Goal: Transaction & Acquisition: Purchase product/service

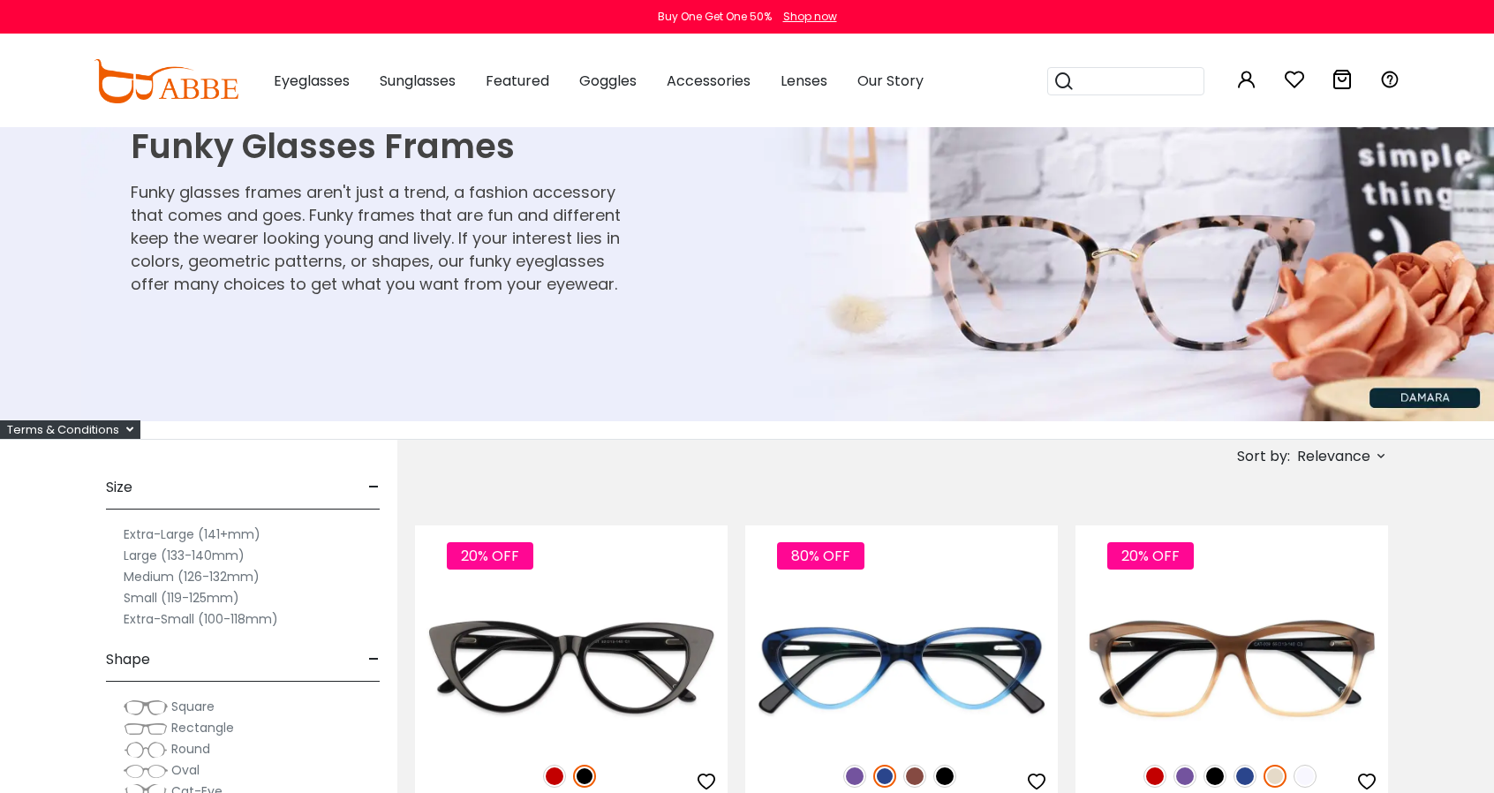
click at [135, 591] on label "Small (119-125mm)" at bounding box center [182, 597] width 116 height 21
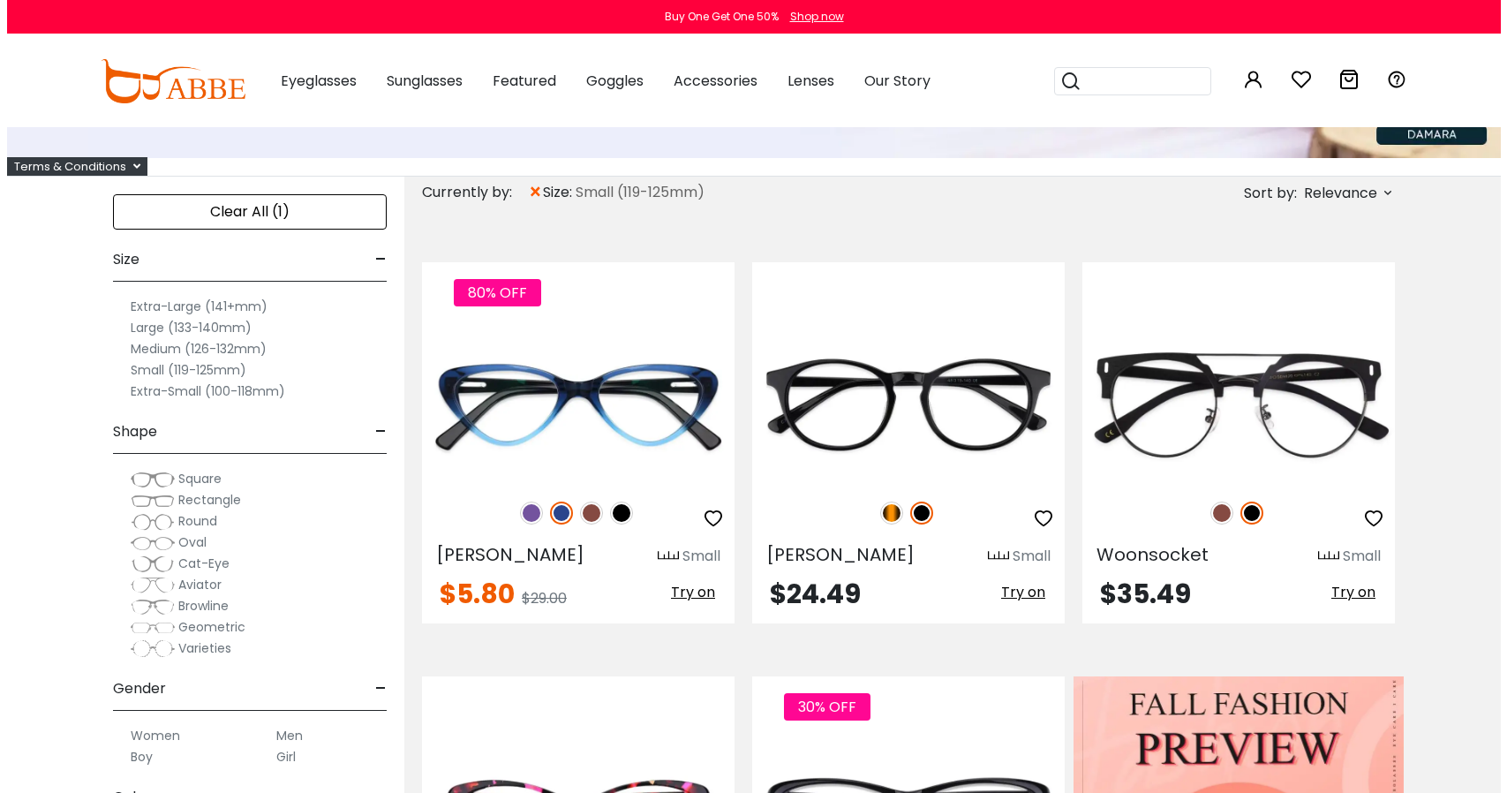
scroll to position [265, 0]
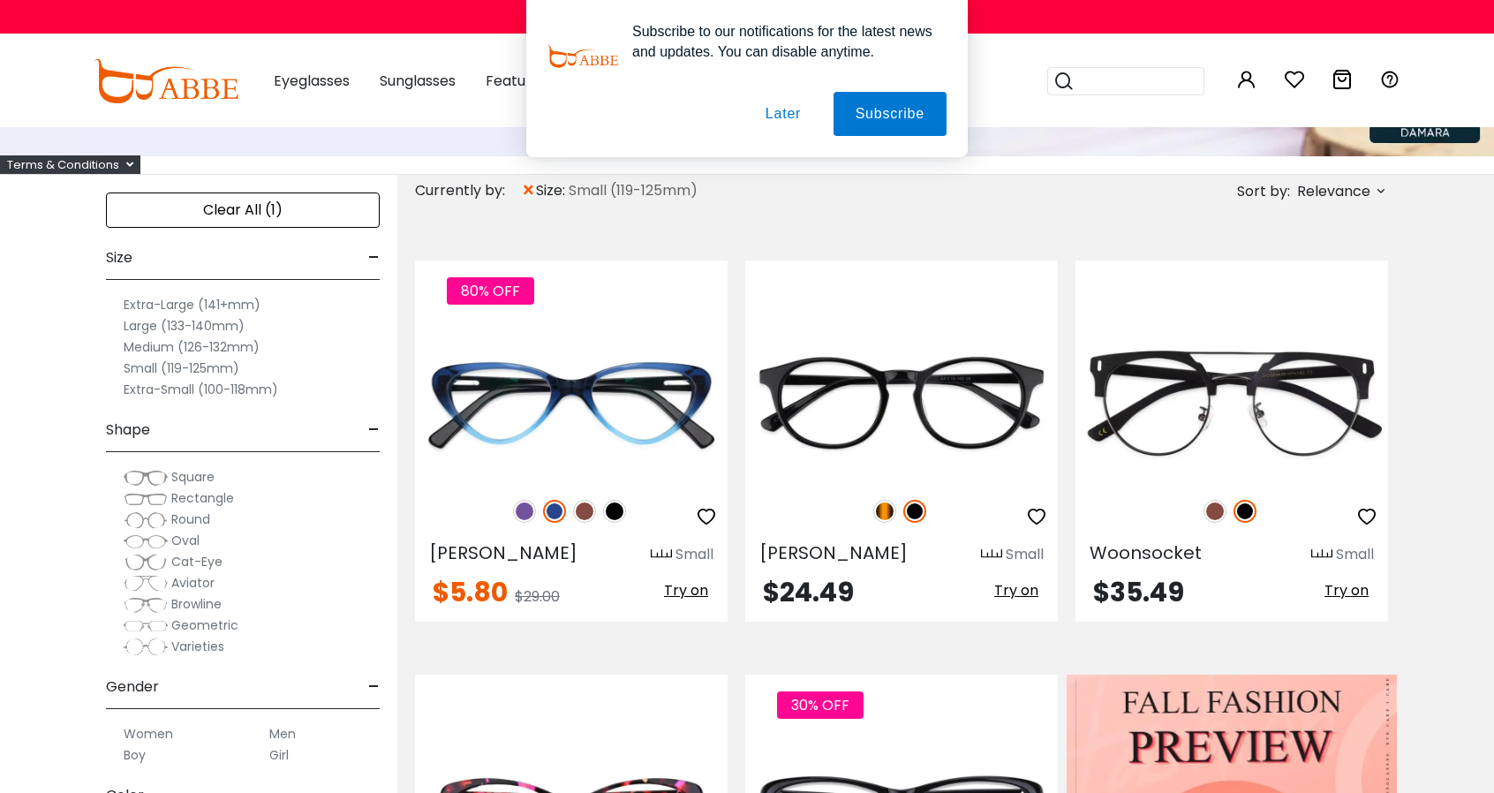
click at [313, 79] on div "Subscribe to our notifications for the latest news and updates. You can disable…" at bounding box center [747, 78] width 1494 height 157
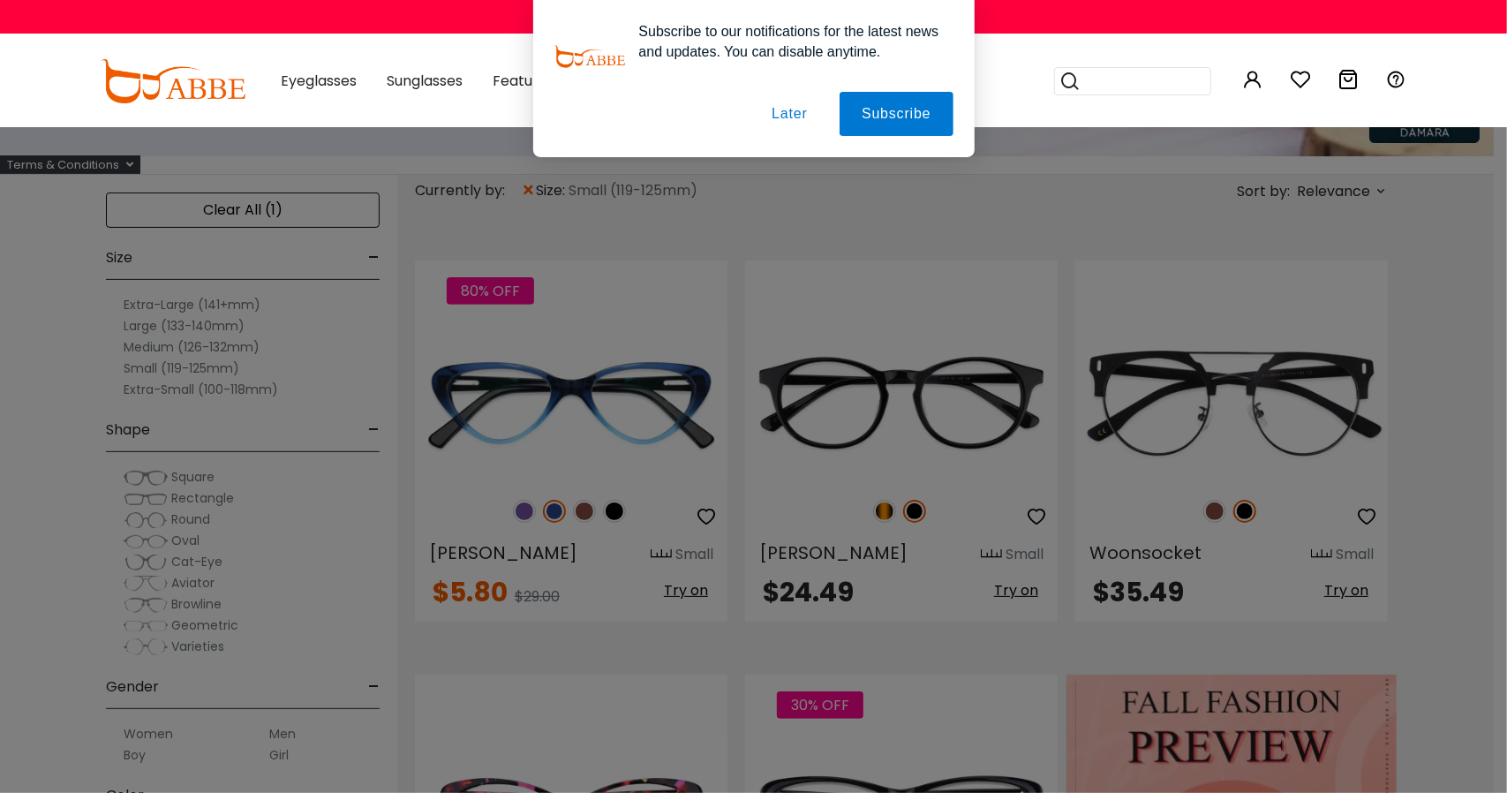
click at [797, 114] on button "Later" at bounding box center [789, 114] width 79 height 44
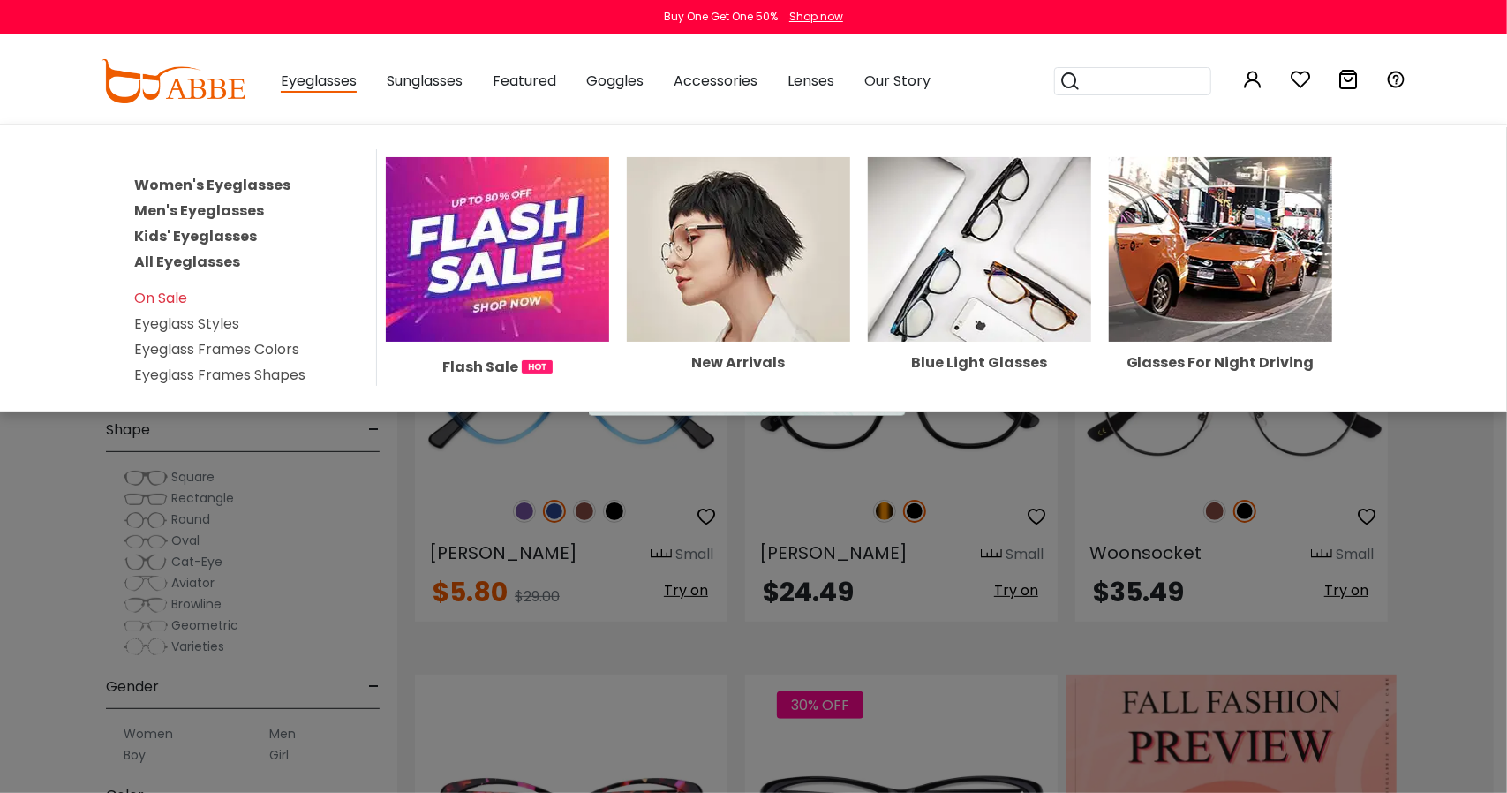
click at [260, 181] on link "Women's Eyeglasses" at bounding box center [212, 185] width 156 height 20
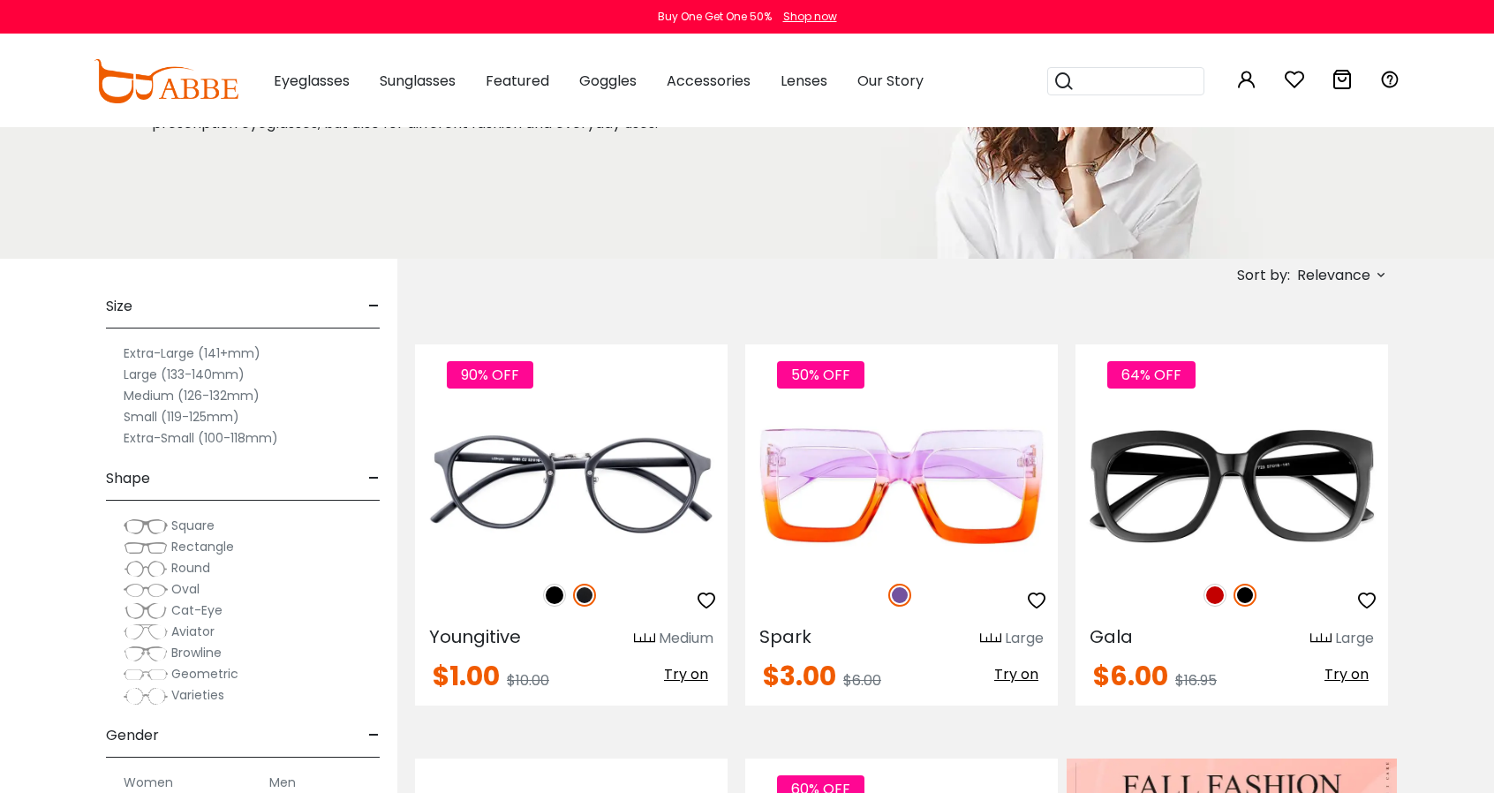
click at [261, 434] on label "Extra-Small (100-118mm)" at bounding box center [201, 437] width 155 height 21
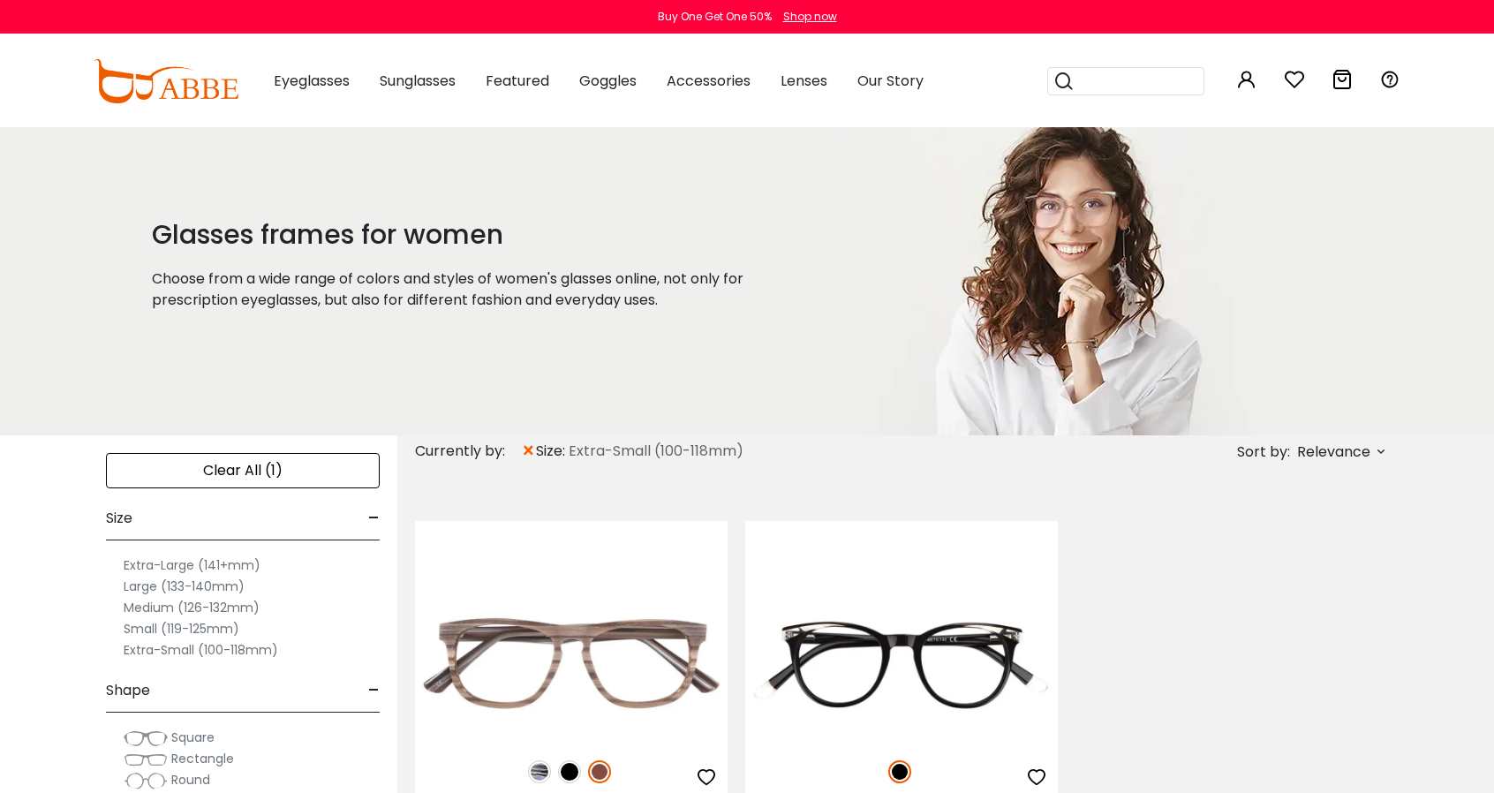
click at [188, 626] on label "Small (119-125mm)" at bounding box center [182, 628] width 116 height 21
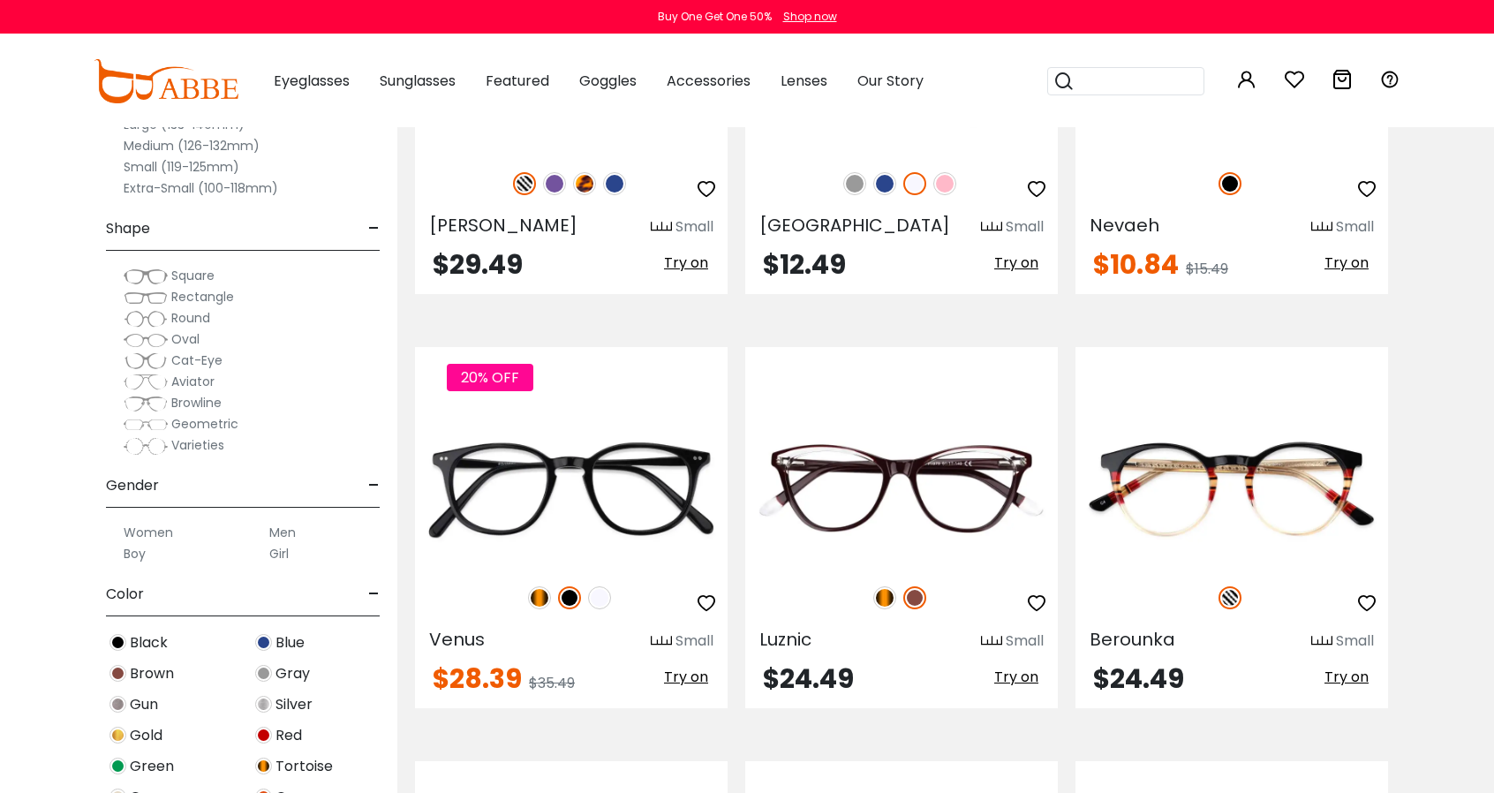
scroll to position [3444, 0]
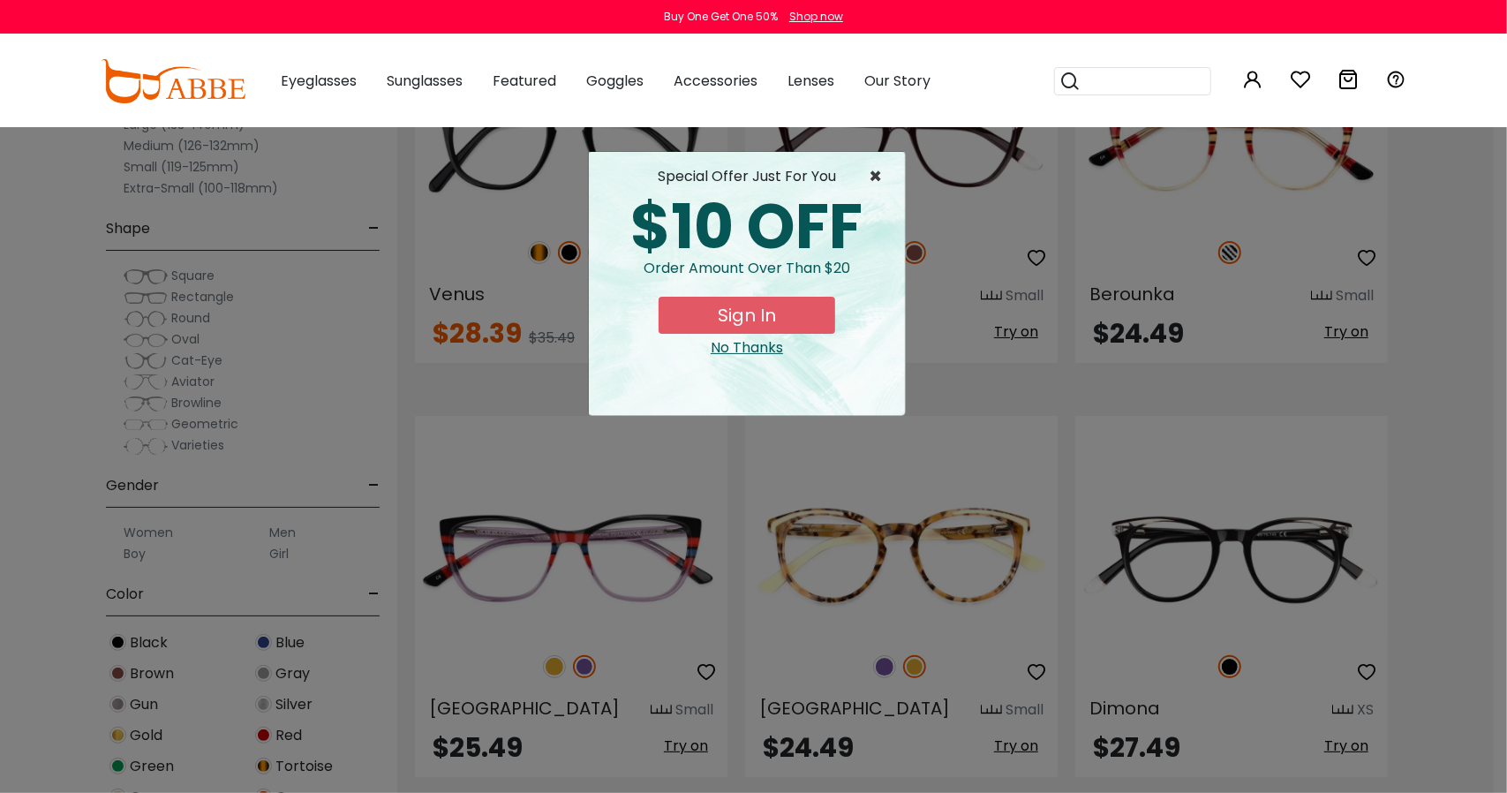
click at [876, 177] on span "×" at bounding box center [880, 176] width 22 height 21
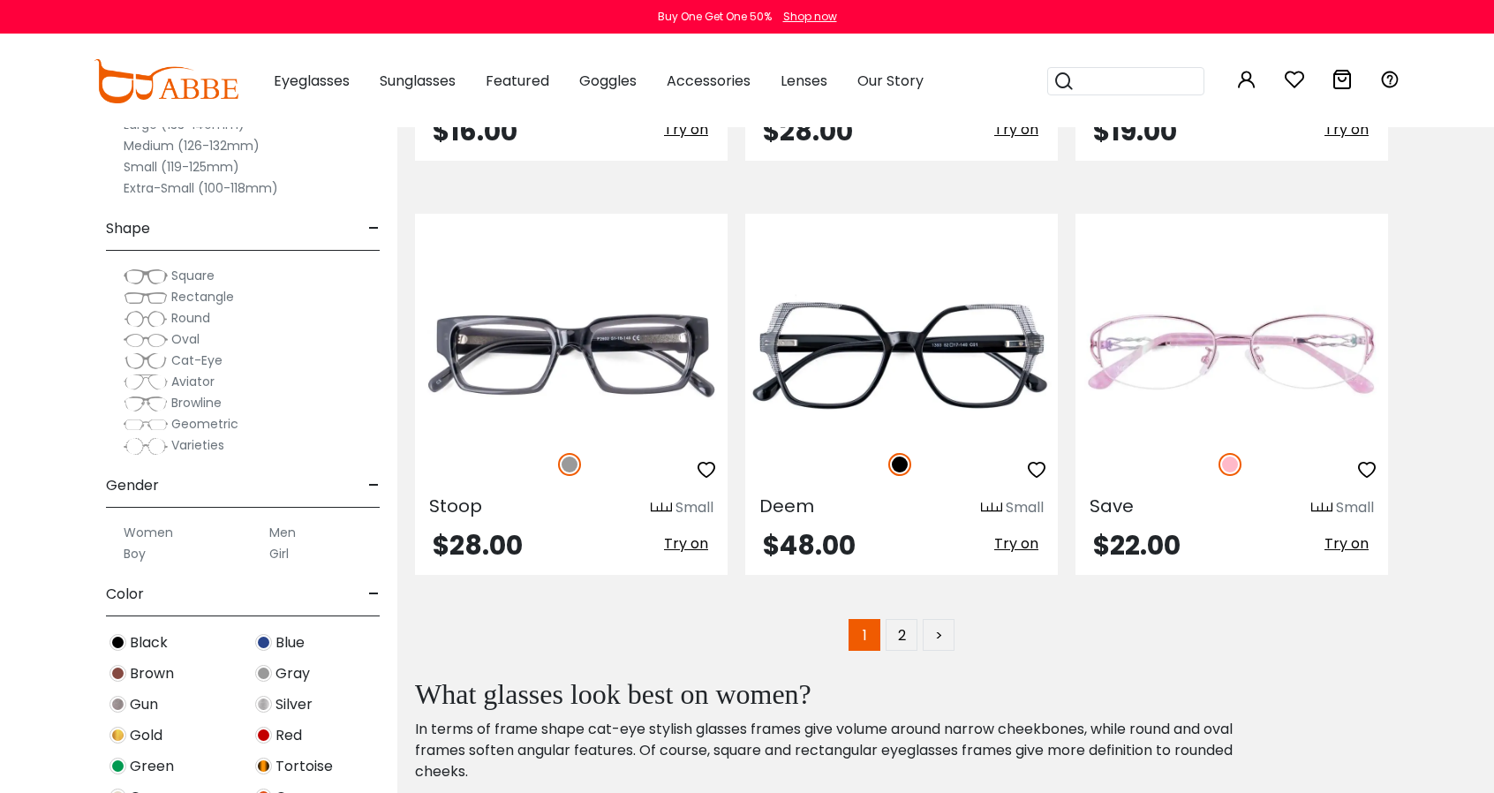
scroll to position [8212, 0]
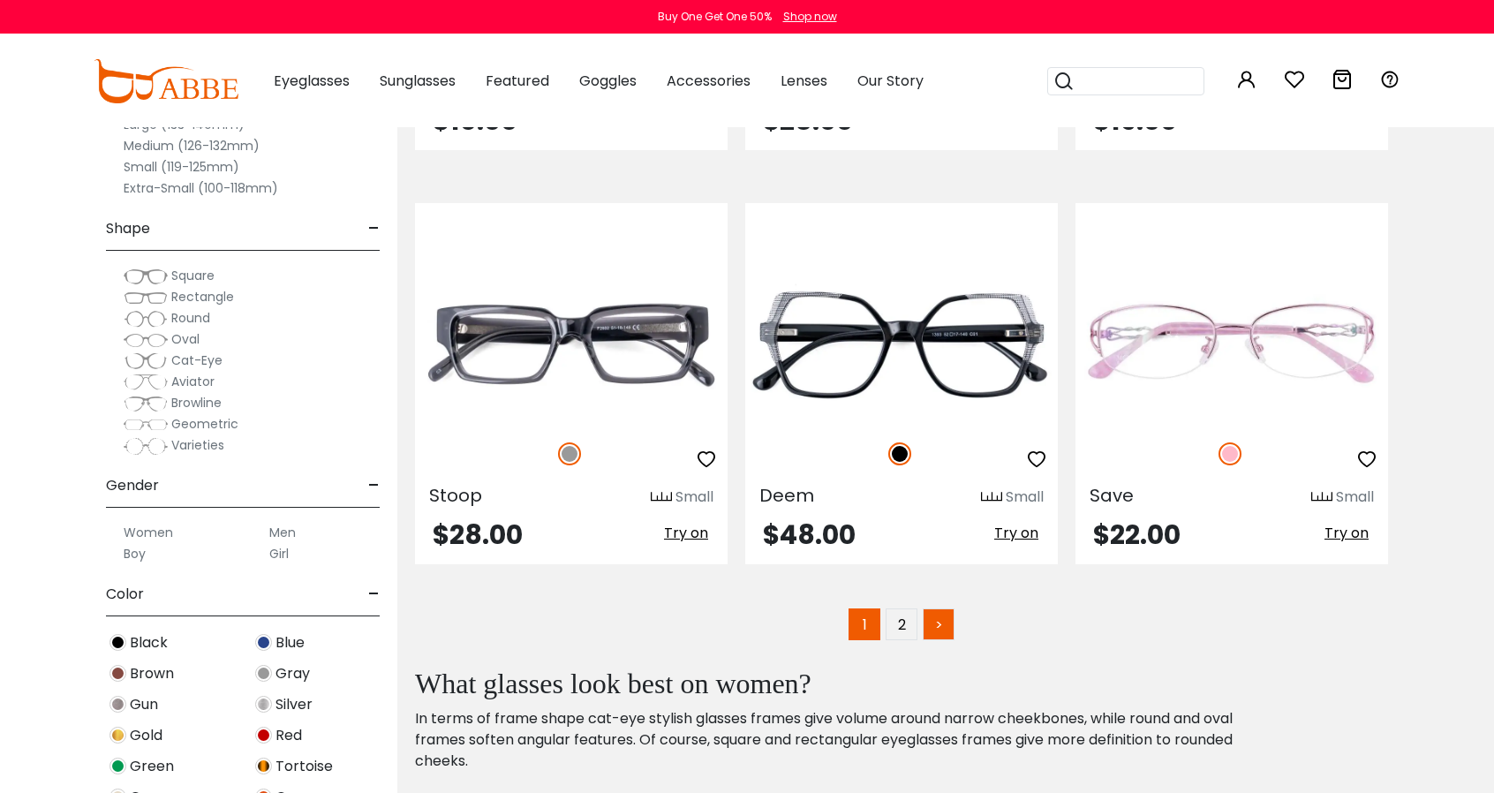
click at [937, 624] on link ">" at bounding box center [939, 624] width 32 height 32
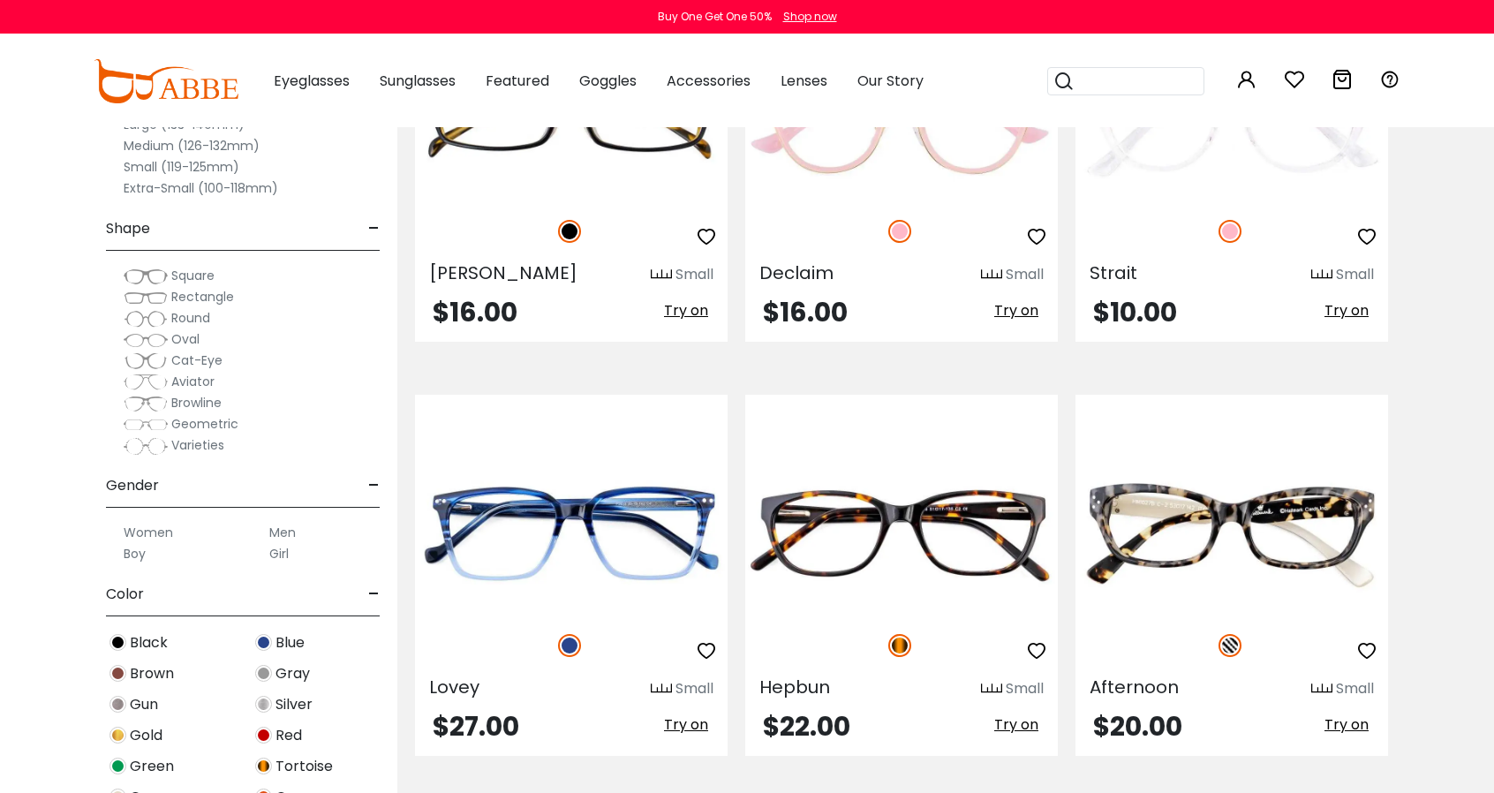
scroll to position [618, 0]
